Goal: Task Accomplishment & Management: Manage account settings

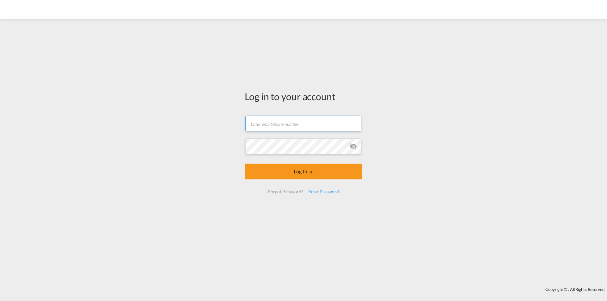
click at [299, 127] on input "text" at bounding box center [303, 124] width 116 height 16
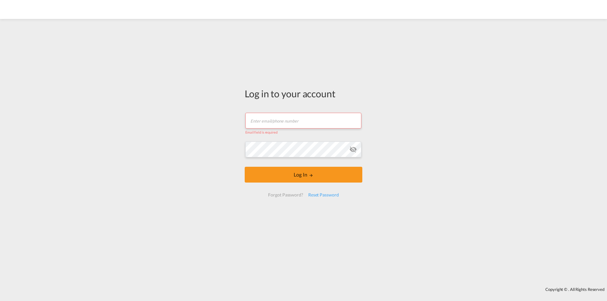
click at [208, 187] on div "Log in to your account Email field is required Password field is required Log I…" at bounding box center [303, 153] width 607 height 262
click at [273, 124] on input "text" at bounding box center [303, 121] width 116 height 16
click at [360, 92] on div "Log in to your account" at bounding box center [304, 93] width 118 height 13
click at [279, 123] on input "text" at bounding box center [303, 121] width 116 height 16
click at [297, 122] on input "text" at bounding box center [303, 121] width 116 height 16
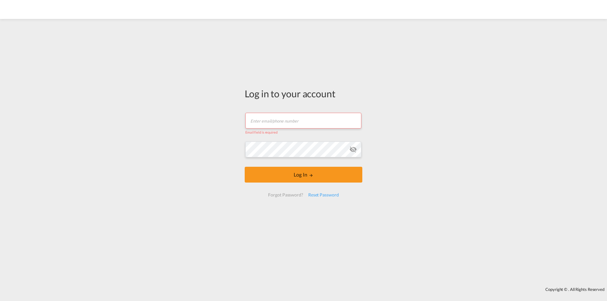
type input "4"
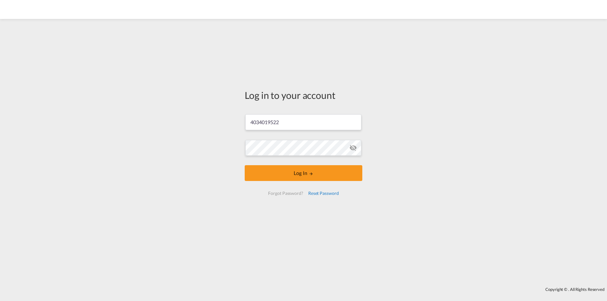
type input "4034019522"
click at [316, 195] on div "Reset Password" at bounding box center [324, 193] width 36 height 11
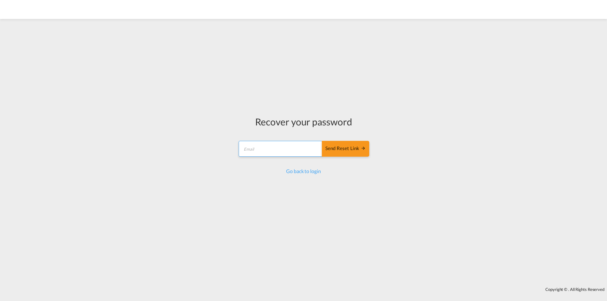
click at [304, 150] on input "email" at bounding box center [281, 149] width 84 height 16
click at [276, 150] on input "email" at bounding box center [281, 149] width 84 height 16
type input "o"
